Goal: Task Accomplishment & Management: Manage account settings

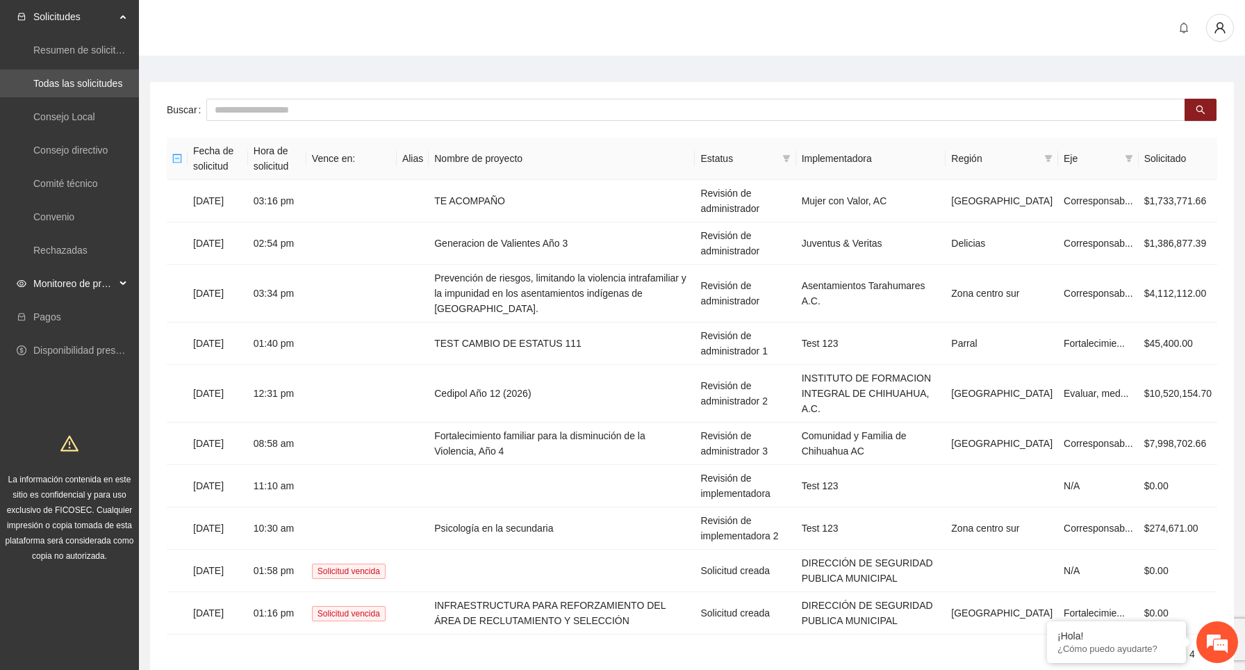
click at [113, 281] on span "Monitoreo de proyectos" at bounding box center [74, 284] width 82 height 28
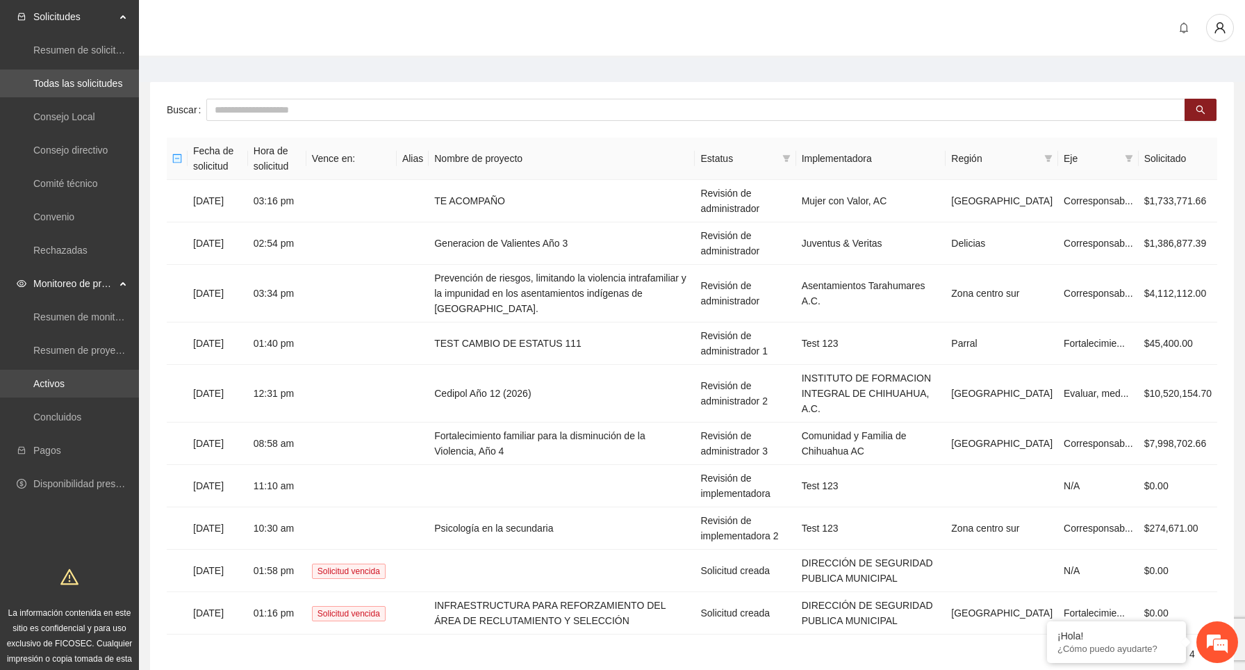
click at [65, 378] on link "Activos" at bounding box center [48, 383] width 31 height 11
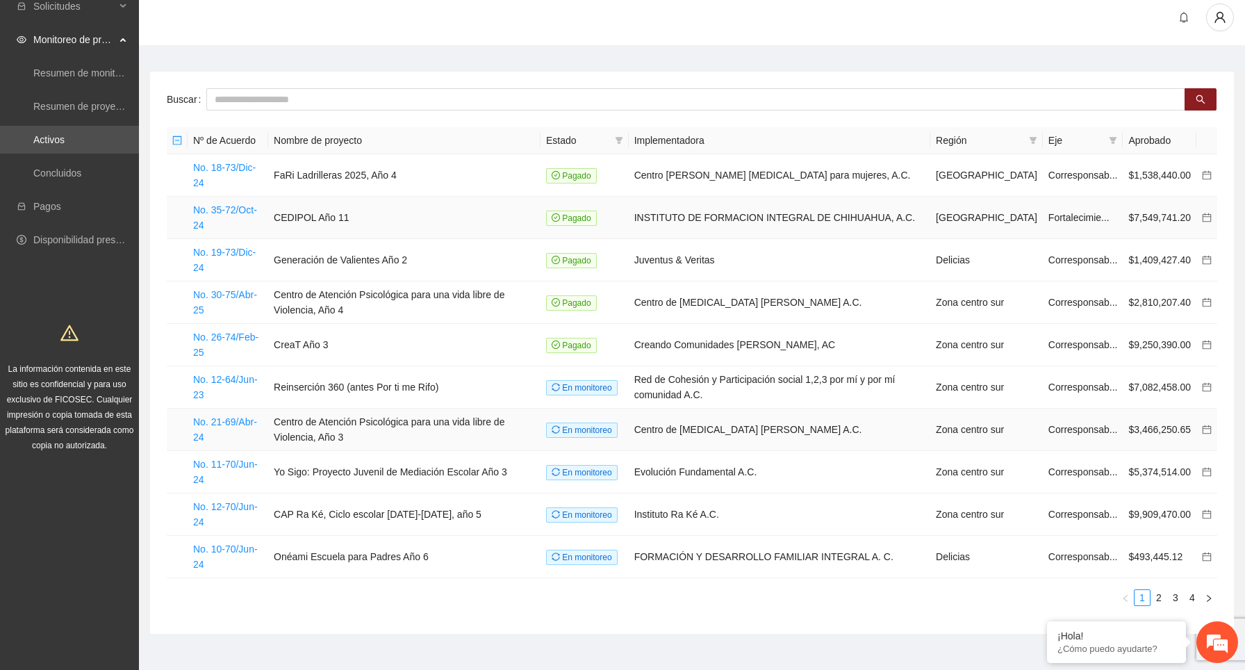
scroll to position [11, 0]
click at [61, 204] on link "Pagos" at bounding box center [47, 205] width 28 height 11
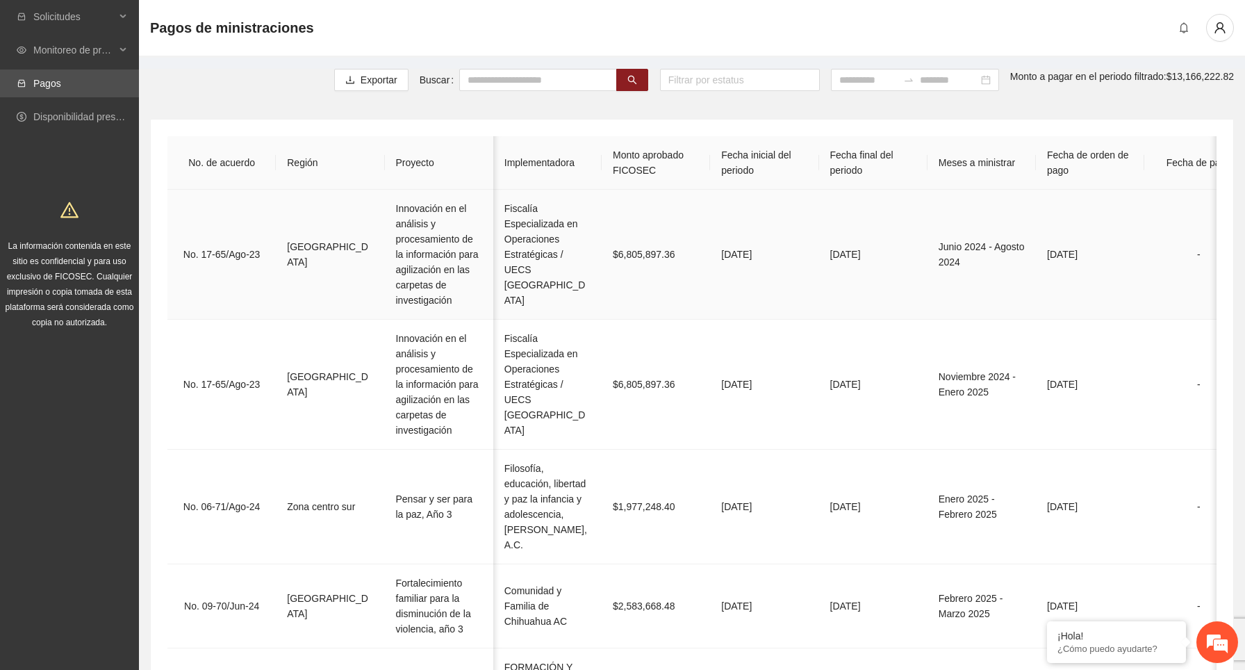
scroll to position [0, 688]
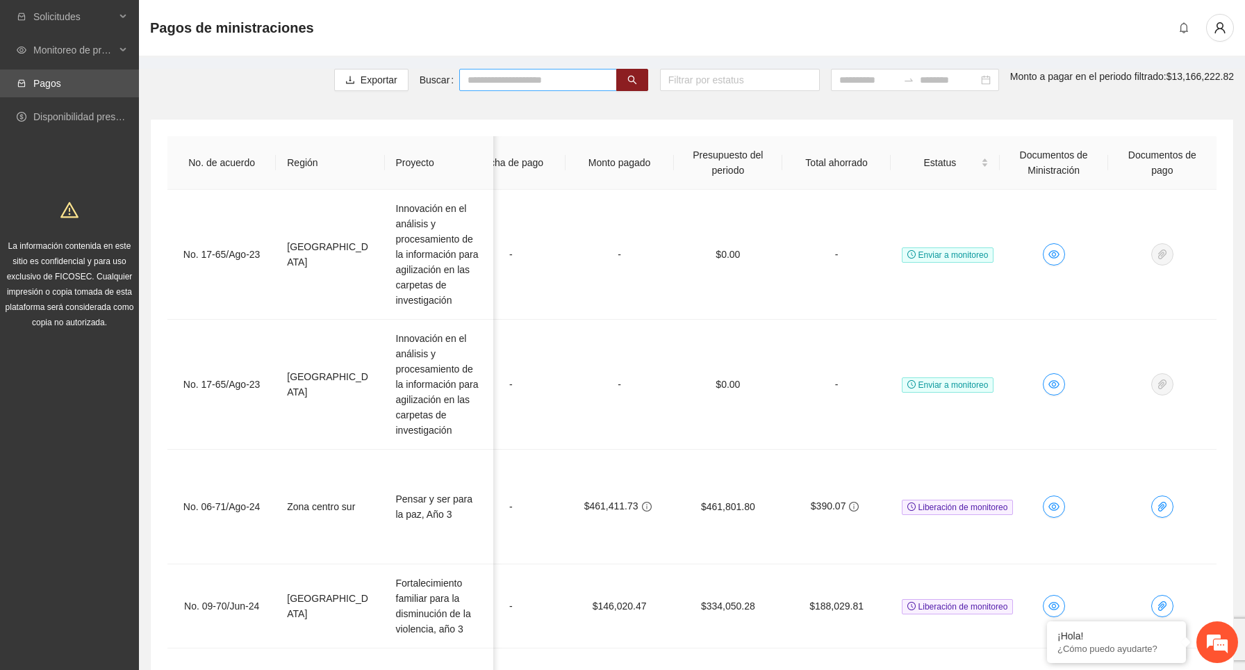
click at [530, 87] on input "text" at bounding box center [538, 80] width 158 height 22
type input "*****"
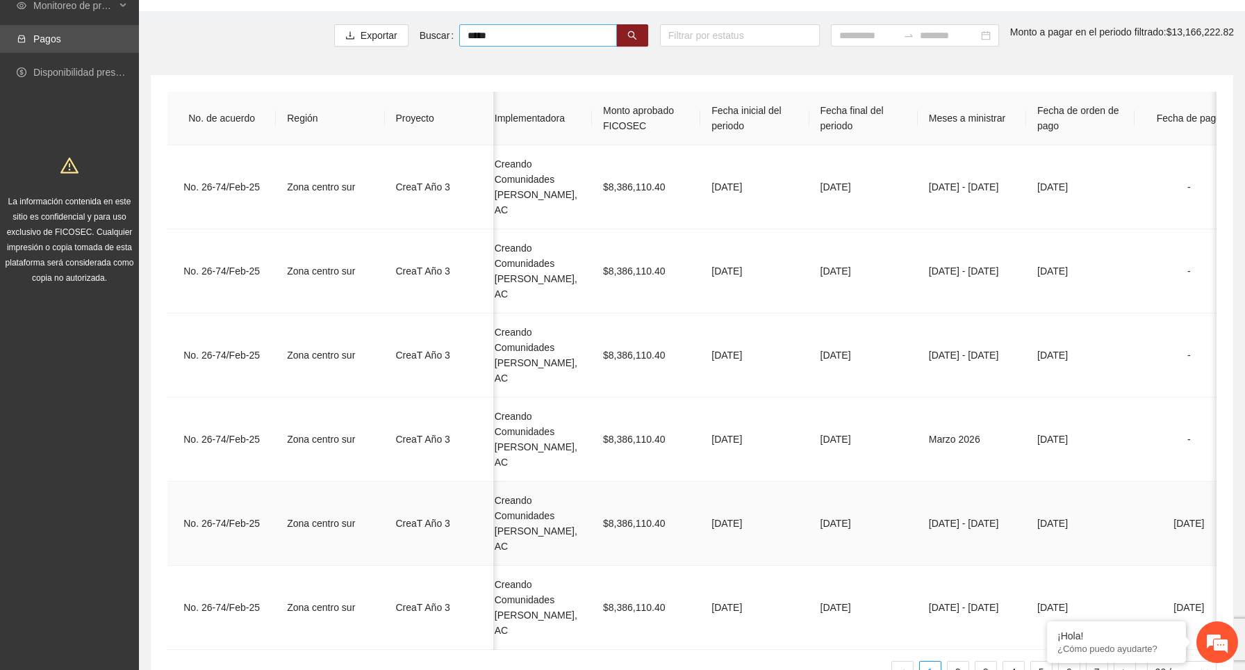
scroll to position [0, 0]
